Goal: Complete application form

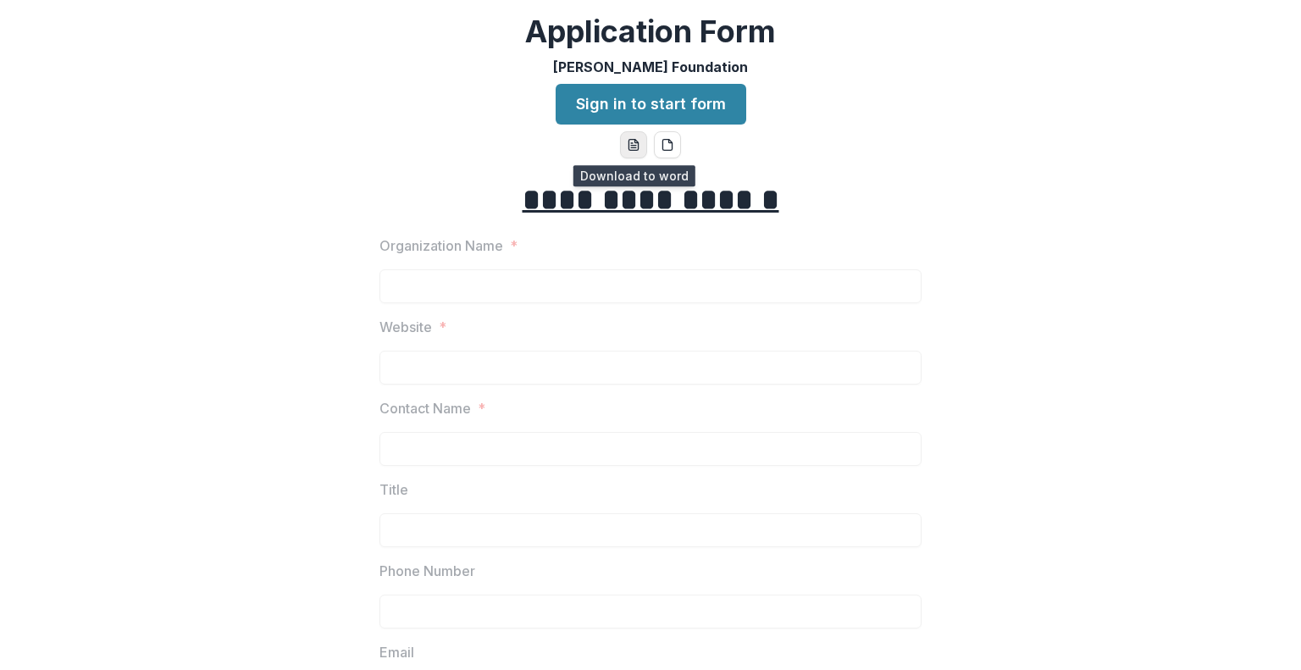
click at [627, 145] on icon "word-download" at bounding box center [634, 145] width 14 height 14
click at [674, 138] on button "pdf-download" at bounding box center [667, 144] width 27 height 27
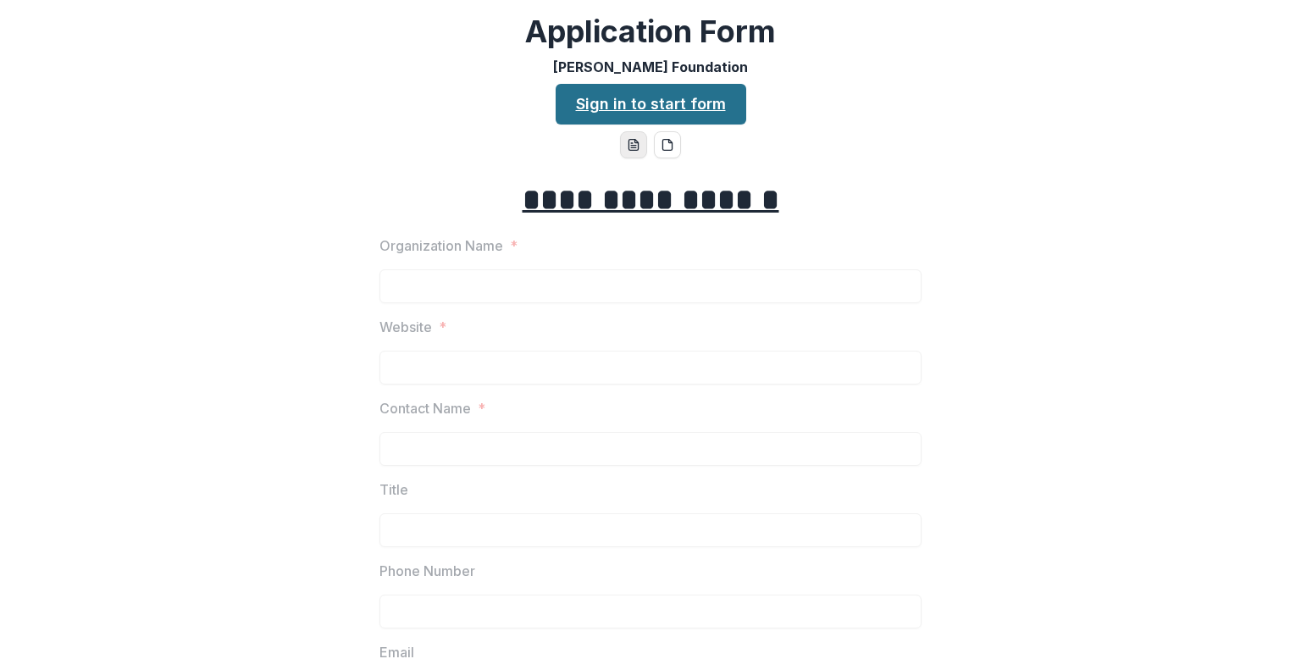
click at [692, 90] on link "Sign in to start form" at bounding box center [651, 104] width 191 height 41
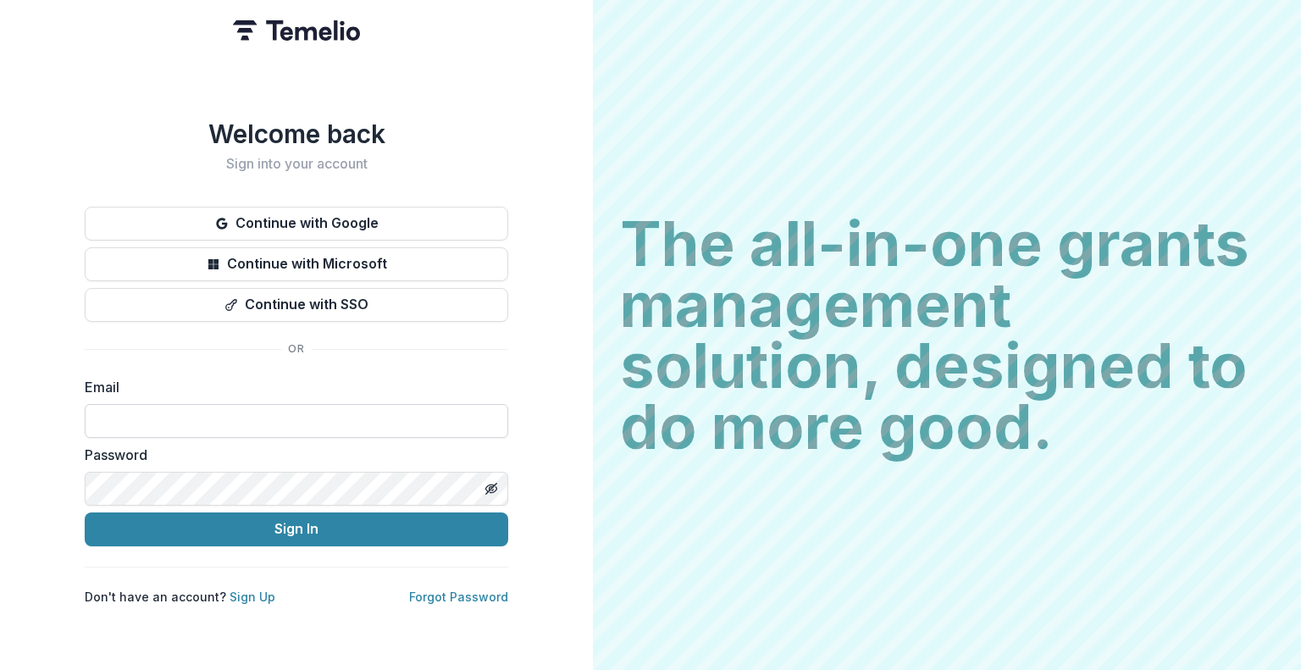
click at [188, 407] on input at bounding box center [296, 421] width 423 height 34
type input "**********"
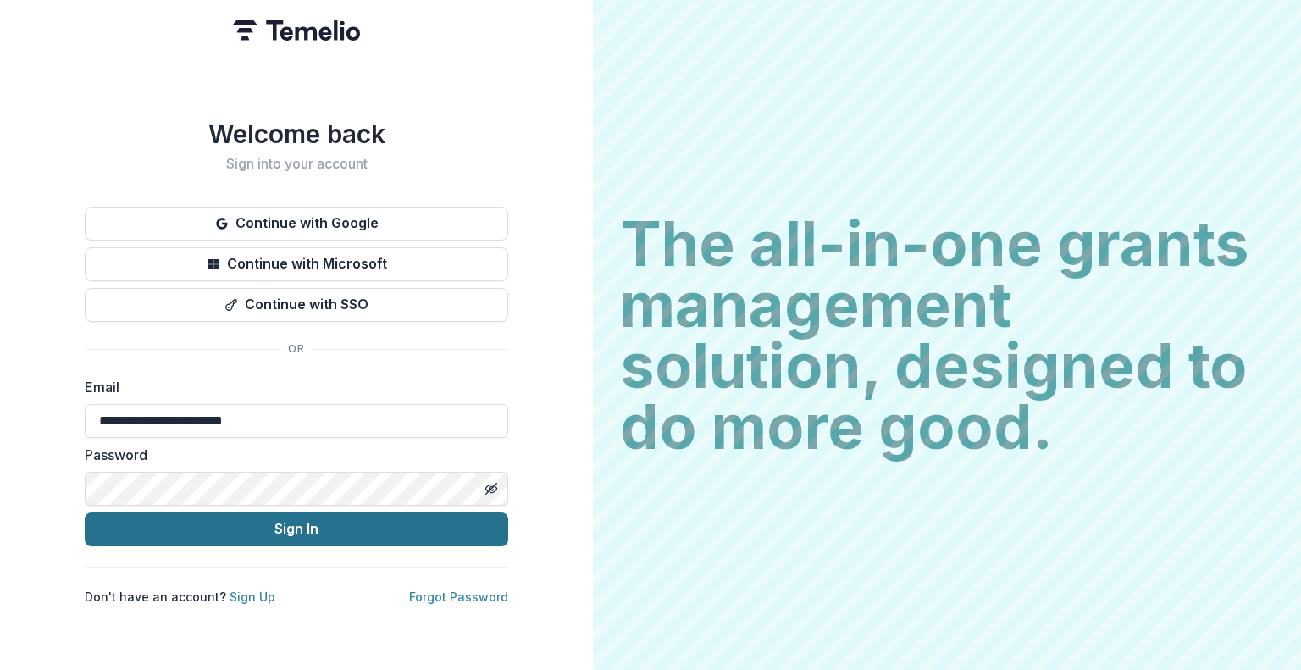
click at [199, 514] on button "Sign In" at bounding box center [296, 529] width 423 height 34
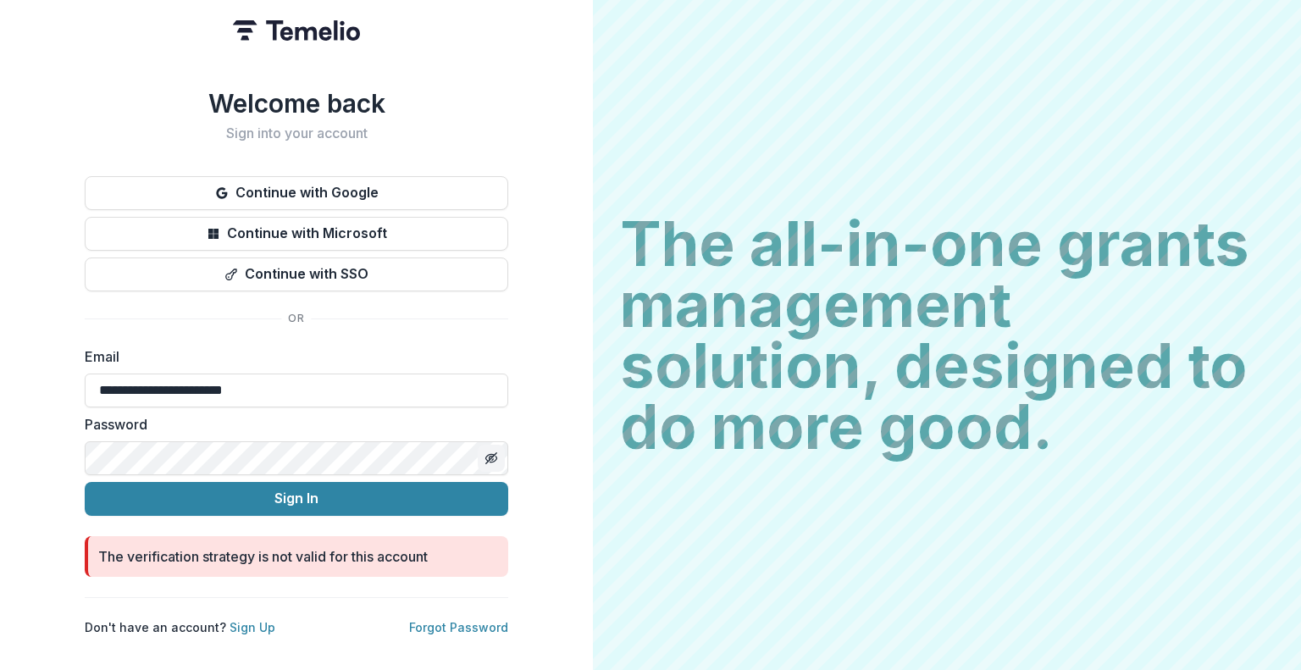
click at [498, 451] on button "Toggle password visibility" at bounding box center [491, 458] width 27 height 27
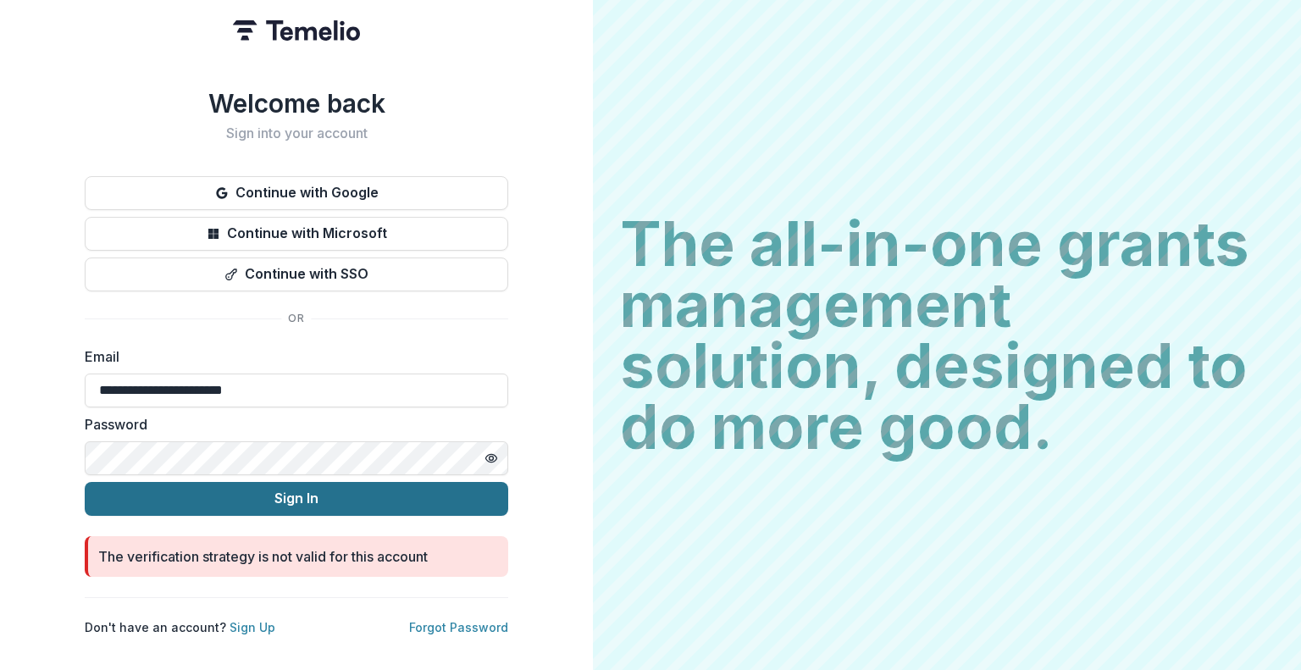
click at [360, 501] on button "Sign In" at bounding box center [296, 499] width 423 height 34
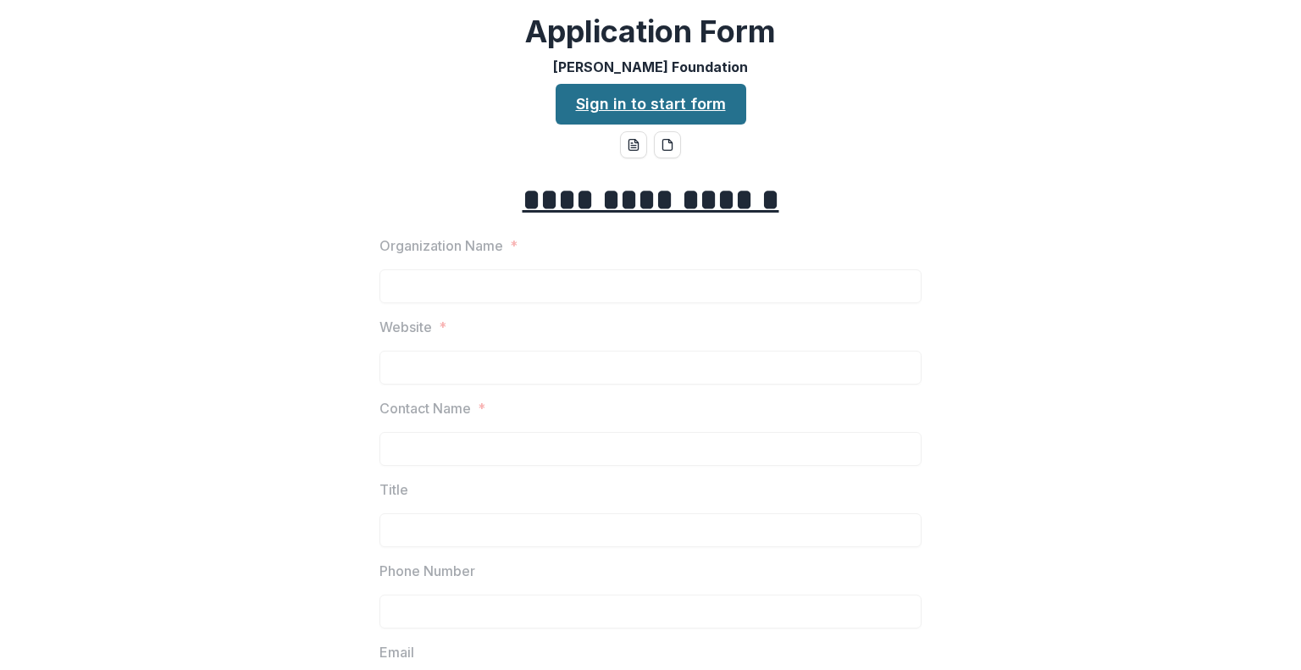
click at [671, 108] on link "Sign in to start form" at bounding box center [651, 104] width 191 height 41
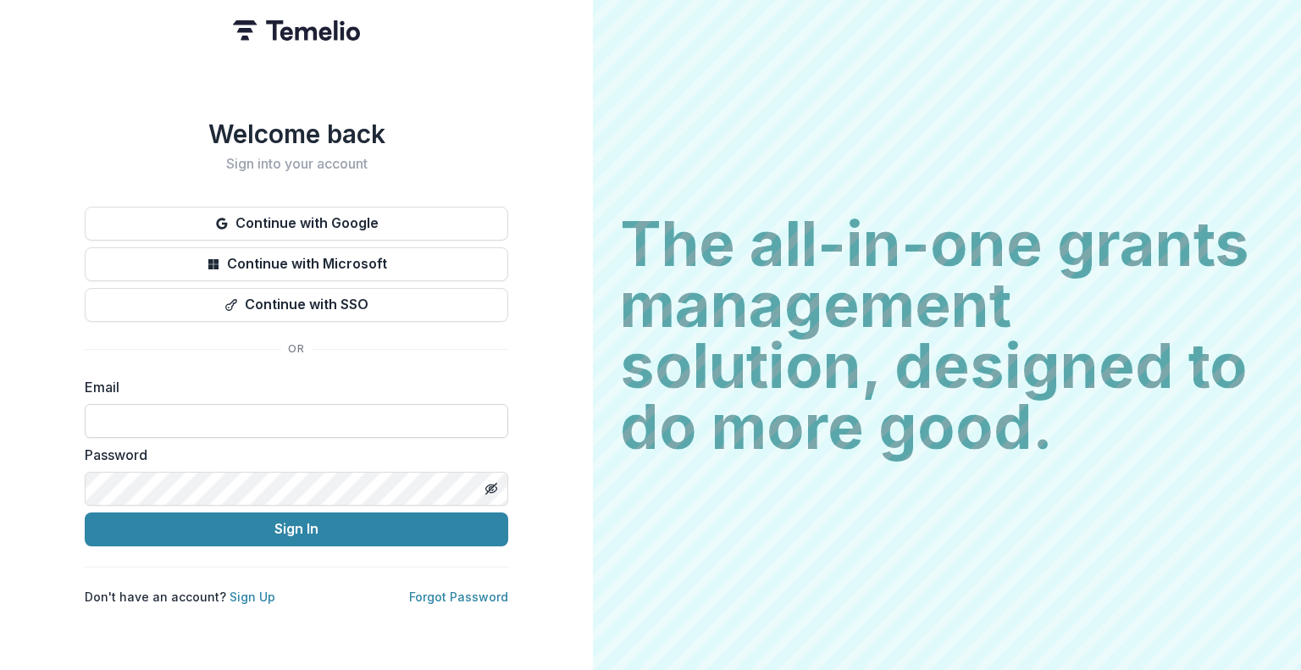
click at [363, 424] on input at bounding box center [296, 421] width 423 height 34
type input "**********"
click at [85, 512] on button "Sign In" at bounding box center [296, 529] width 423 height 34
